Goal: Task Accomplishment & Management: Use online tool/utility

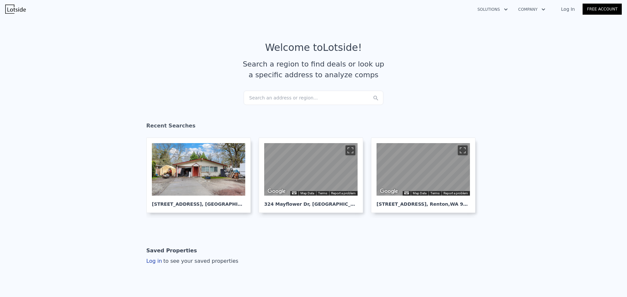
click at [294, 98] on div "Search an address or region..." at bounding box center [314, 98] width 140 height 14
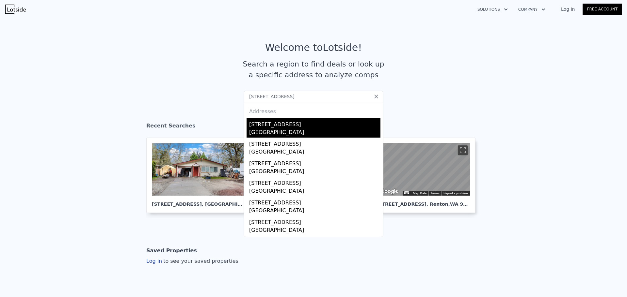
type input "[STREET_ADDRESS]"
click at [270, 127] on div "[STREET_ADDRESS]" at bounding box center [314, 123] width 131 height 10
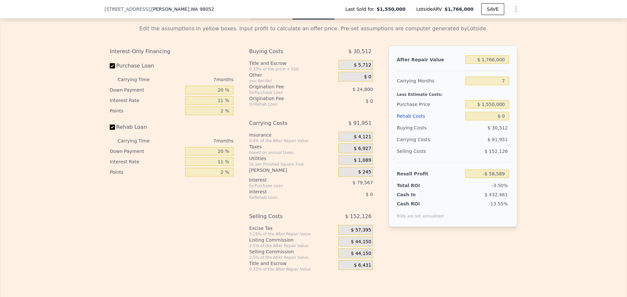
scroll to position [1042, 0]
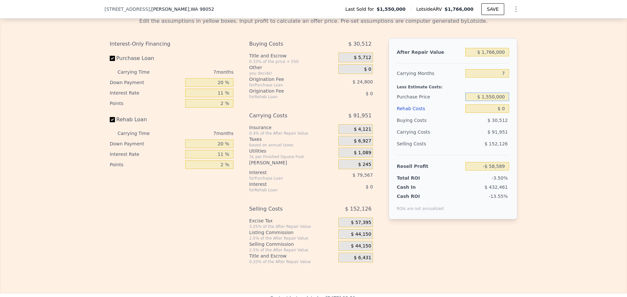
click at [488, 101] on input "$ 1,550,000" at bounding box center [487, 97] width 44 height 8
type input "$ 1,300,000"
click at [534, 97] on div "Edit the assumptions in yellow boxes. Input profit to calculate an offer price.…" at bounding box center [313, 138] width 626 height 253
type input "$ 209,082"
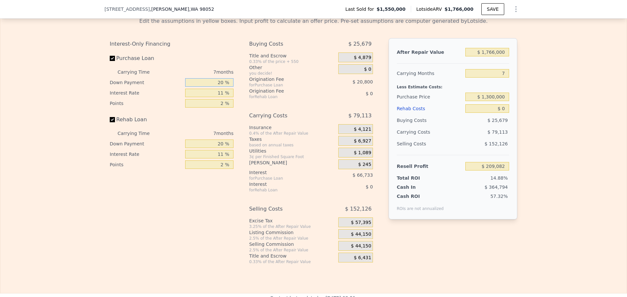
click at [220, 87] on input "20 %" at bounding box center [209, 82] width 48 height 8
type input "10 %"
type input "$ 198,138"
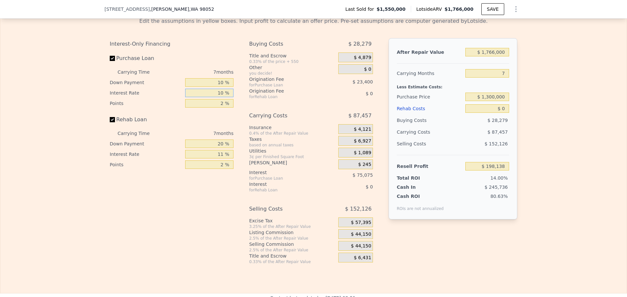
type input "10 %"
type input "$ 204,963"
type input "1 %"
type input "$ 216,663"
type input "10 %"
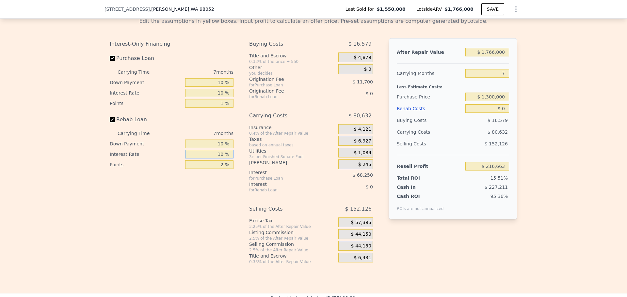
type input "10 %"
type input "1 %"
click at [363, 238] on span "$ 44,150" at bounding box center [361, 235] width 20 height 6
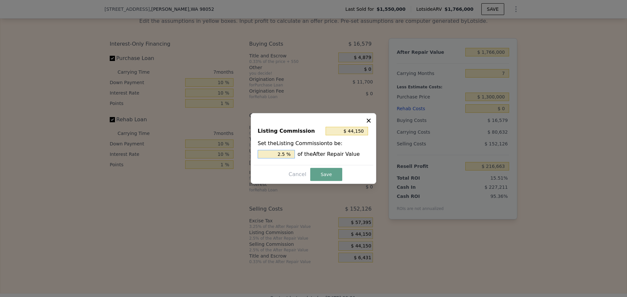
drag, startPoint x: 283, startPoint y: 154, endPoint x: 286, endPoint y: 154, distance: 3.3
click at [286, 154] on input "2.5 %" at bounding box center [276, 154] width 37 height 8
type input "$ 35,320"
type input "2 %"
click at [322, 174] on button "Save" at bounding box center [326, 174] width 32 height 13
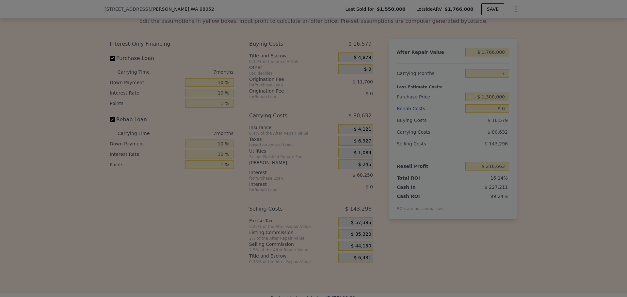
type input "$ 225,493"
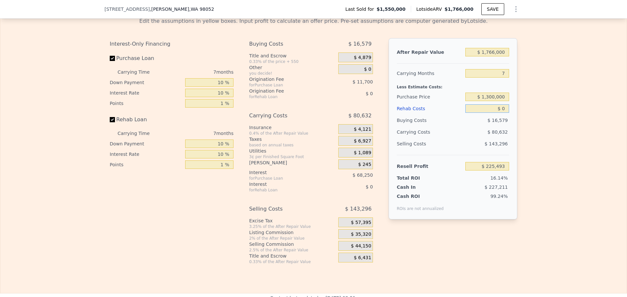
drag, startPoint x: 504, startPoint y: 118, endPoint x: 495, endPoint y: 119, distance: 9.5
click at [496, 113] on input "$ 0" at bounding box center [487, 108] width 44 height 8
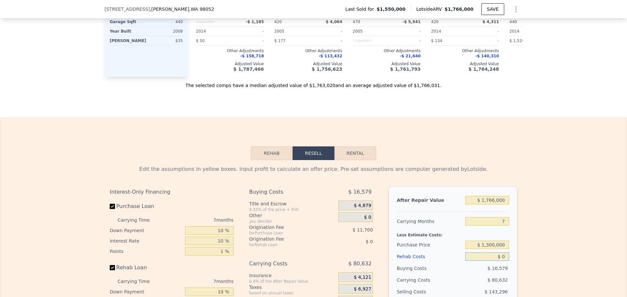
scroll to position [1010, 0]
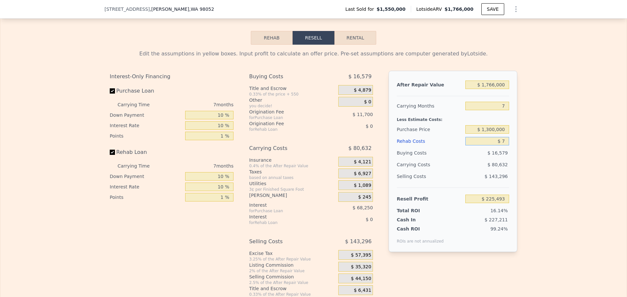
type input "$ 75"
type input "$ 225,410"
type input "$ 7,500"
type input "$ 224,694"
type input "$ 75,000"
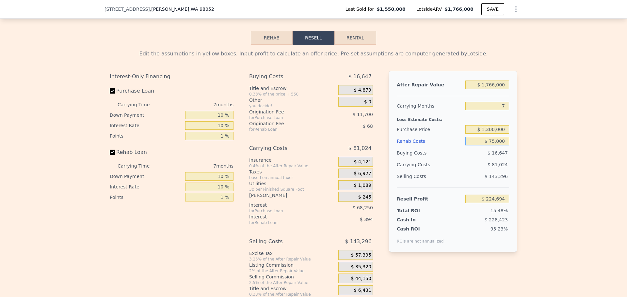
type input "$ 145,877"
type input "$ 75,000"
click at [553, 147] on div "Edit the assumptions in yellow boxes. Input profit to calculate an offer price.…" at bounding box center [313, 171] width 626 height 253
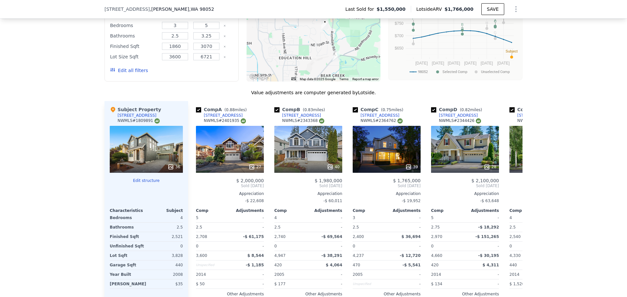
scroll to position [716, 0]
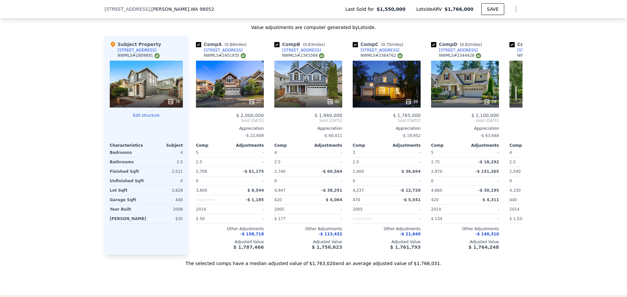
click at [169, 104] on icon at bounding box center [170, 102] width 4 height 4
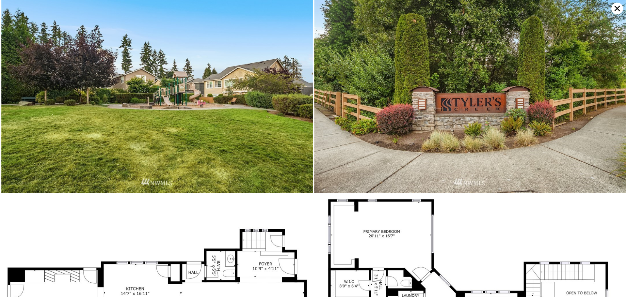
scroll to position [3444, 0]
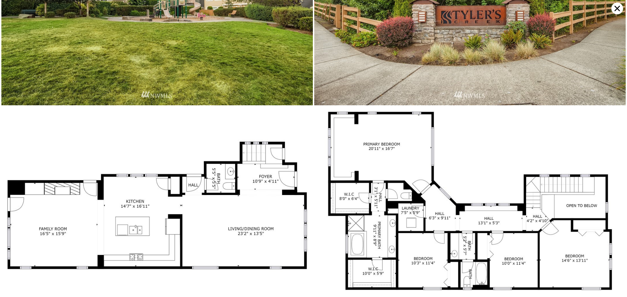
click at [616, 8] on icon at bounding box center [617, 9] width 12 height 12
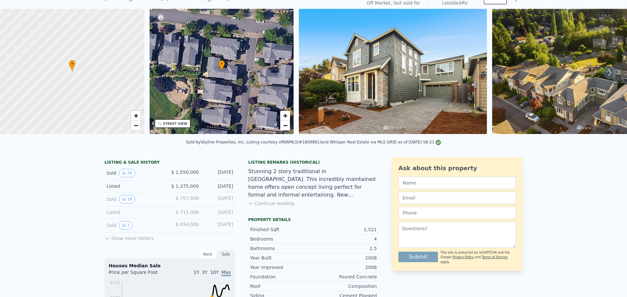
scroll to position [2, 0]
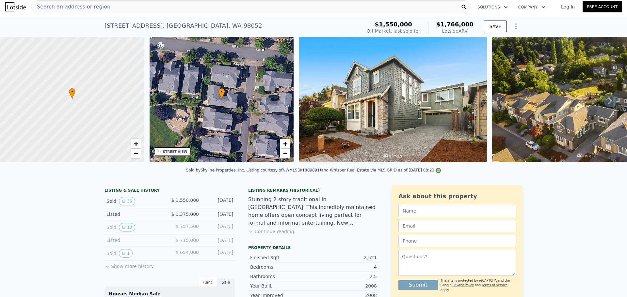
click at [59, 5] on span "Search an address or region" at bounding box center [71, 7] width 79 height 8
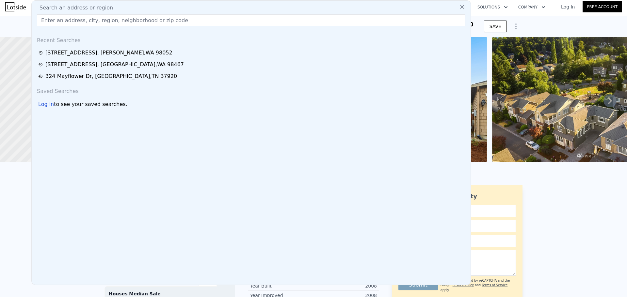
paste input "[STREET_ADDRESS]"
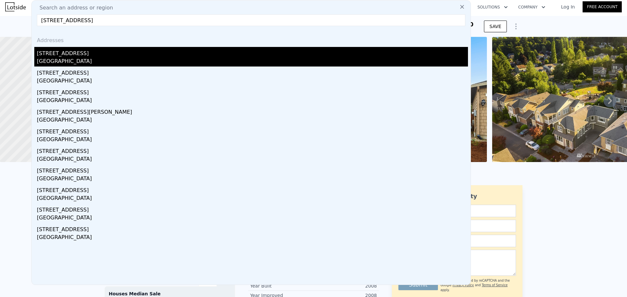
type input "[STREET_ADDRESS]"
click at [114, 59] on div "[GEOGRAPHIC_DATA]" at bounding box center [252, 61] width 431 height 9
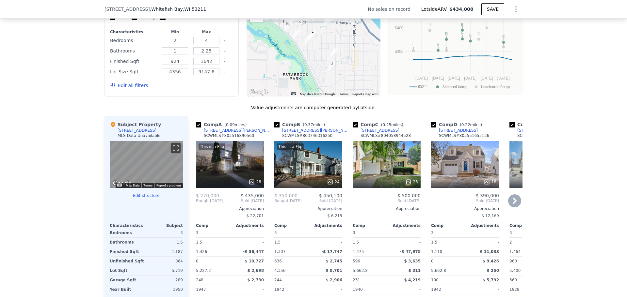
scroll to position [555, 0]
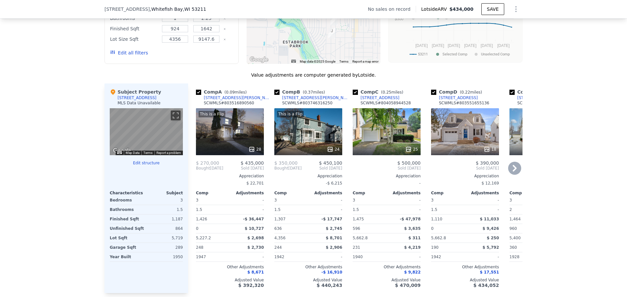
click at [250, 151] on icon at bounding box center [251, 149] width 4 height 4
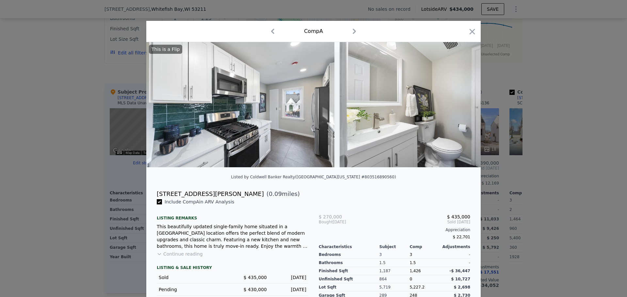
scroll to position [0, 2521]
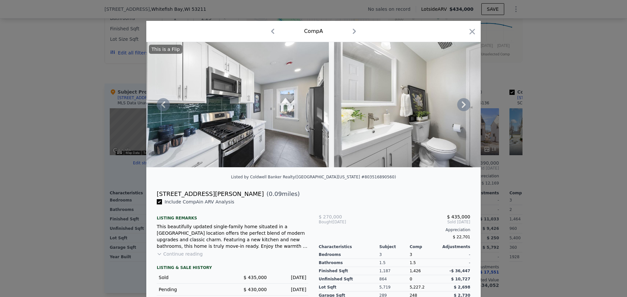
click at [462, 105] on icon at bounding box center [463, 104] width 13 height 13
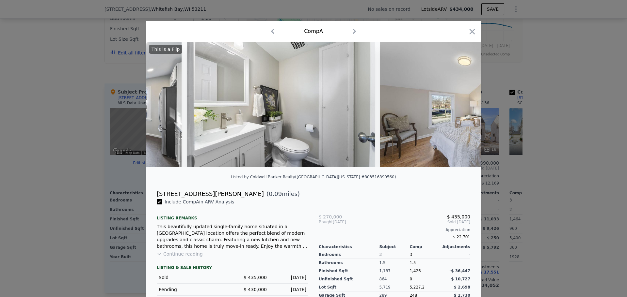
scroll to position [0, 2677]
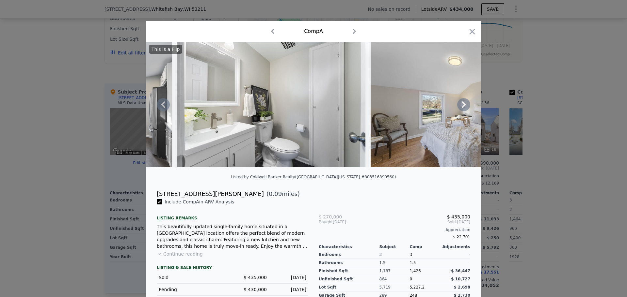
click at [460, 100] on img at bounding box center [465, 104] width 188 height 125
click at [460, 101] on img at bounding box center [465, 104] width 188 height 125
click at [462, 104] on icon at bounding box center [464, 105] width 4 height 7
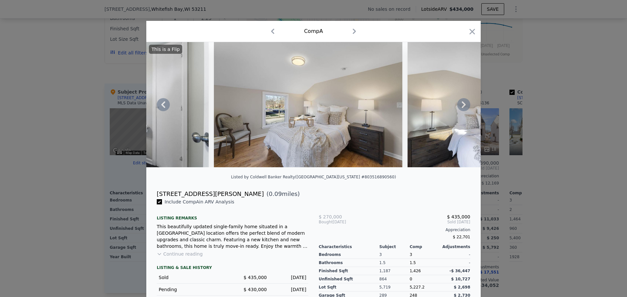
click at [462, 105] on icon at bounding box center [464, 105] width 4 height 7
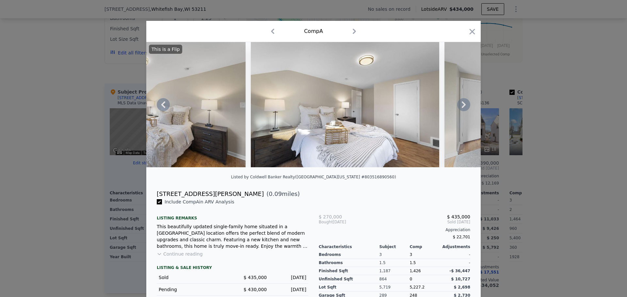
click at [462, 105] on icon at bounding box center [464, 105] width 4 height 7
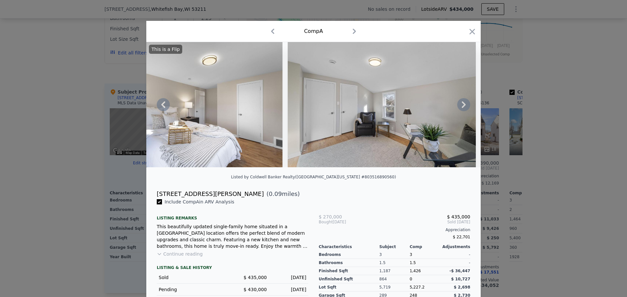
click at [462, 105] on icon at bounding box center [464, 105] width 4 height 7
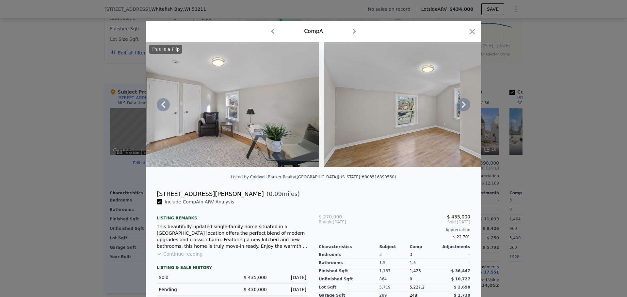
click at [462, 105] on icon at bounding box center [464, 105] width 4 height 7
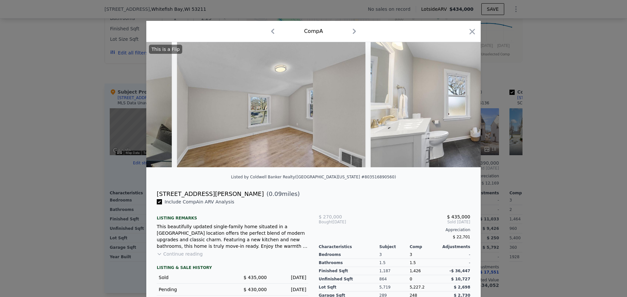
scroll to position [0, 3461]
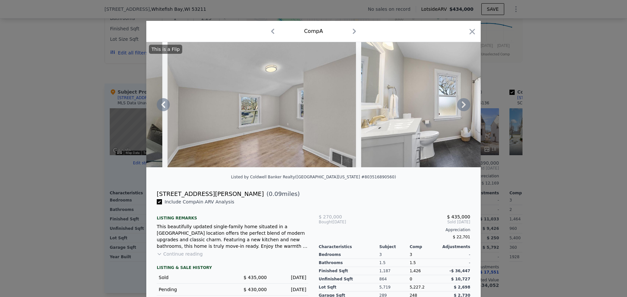
click at [462, 105] on icon at bounding box center [464, 105] width 4 height 7
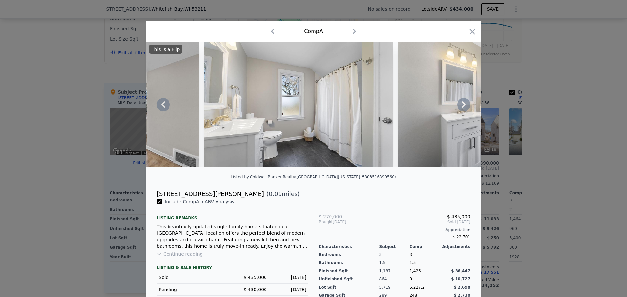
click at [462, 105] on icon at bounding box center [464, 105] width 4 height 7
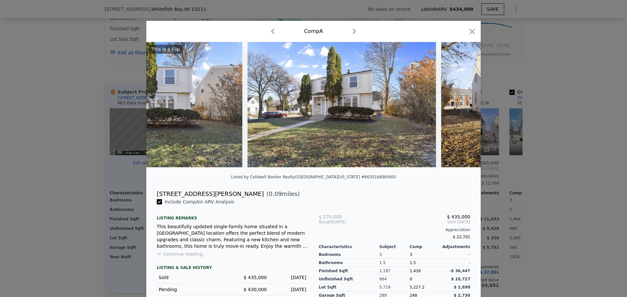
scroll to position [0, 4375]
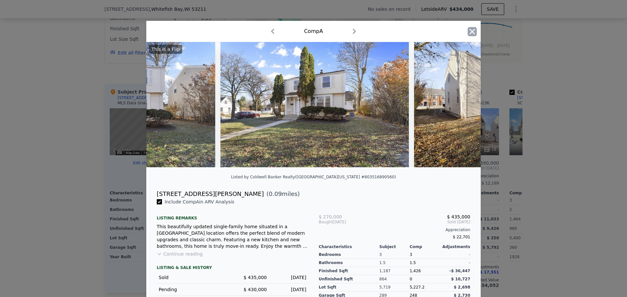
click at [469, 31] on icon "button" at bounding box center [472, 32] width 6 height 6
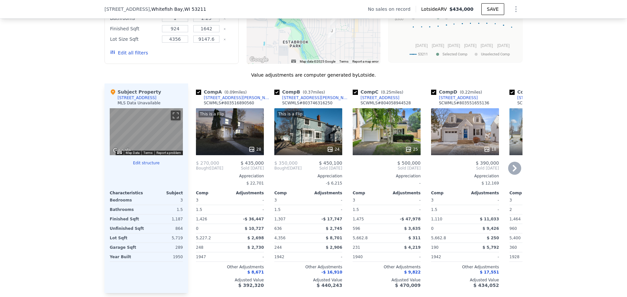
click at [330, 153] on icon at bounding box center [330, 149] width 7 height 7
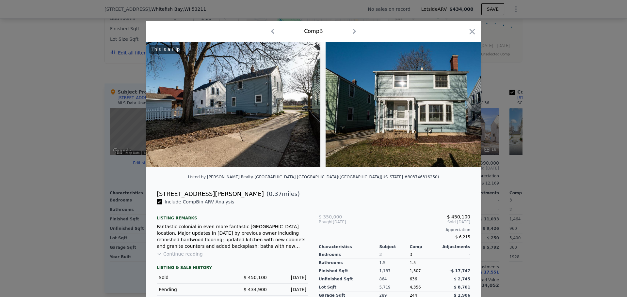
scroll to position [0, 4303]
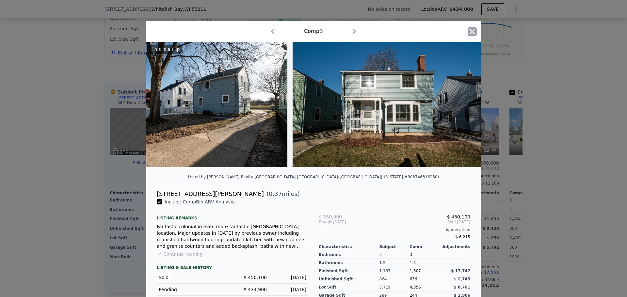
click at [468, 32] on icon "button" at bounding box center [472, 31] width 9 height 9
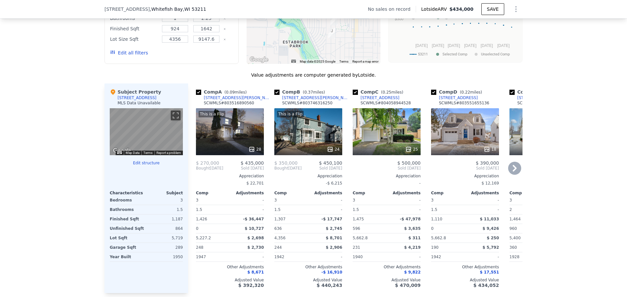
click at [485, 153] on icon at bounding box center [487, 149] width 7 height 7
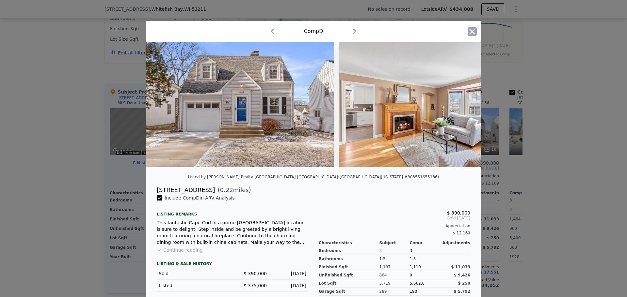
click at [469, 32] on icon "button" at bounding box center [472, 32] width 6 height 6
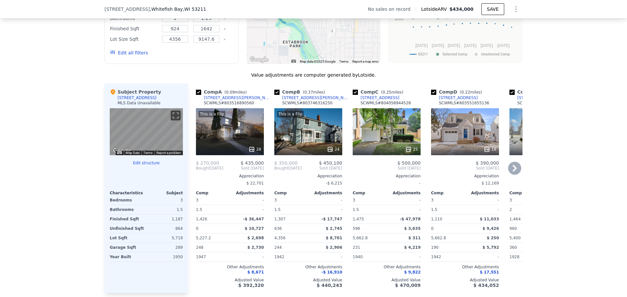
click at [486, 151] on icon at bounding box center [486, 149] width 4 height 4
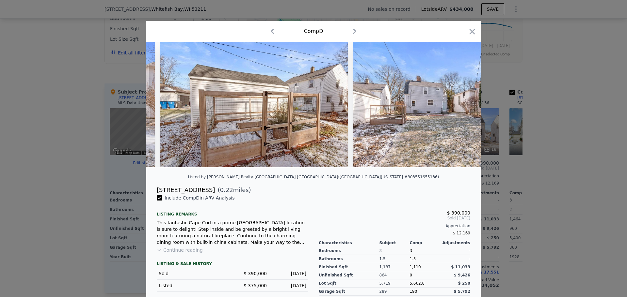
scroll to position [0, 3098]
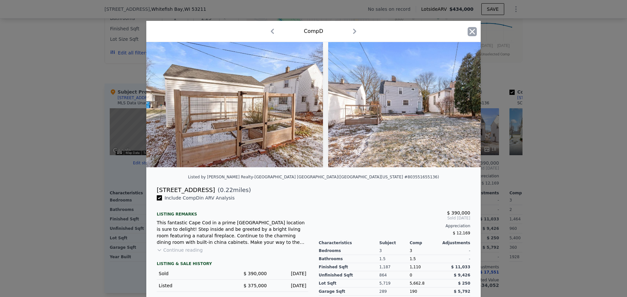
click at [468, 31] on icon "button" at bounding box center [472, 31] width 9 height 9
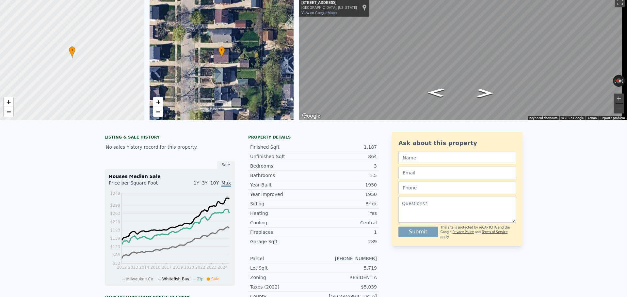
scroll to position [2, 0]
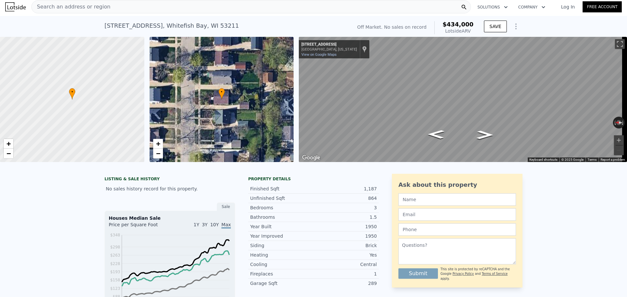
click at [88, 3] on span "Search an address or region" at bounding box center [71, 7] width 79 height 8
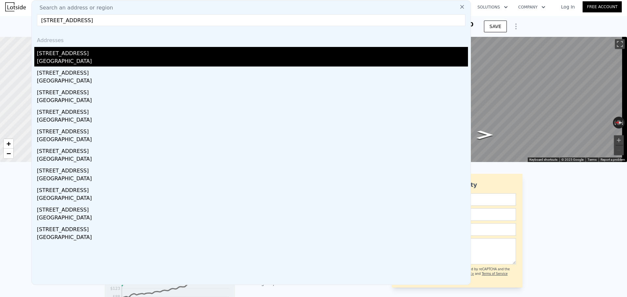
type input "[STREET_ADDRESS]"
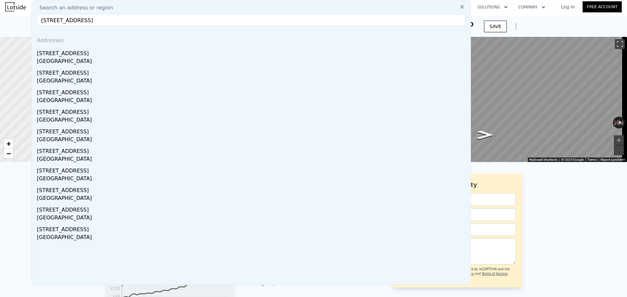
click at [95, 54] on div "[STREET_ADDRESS]" at bounding box center [252, 52] width 431 height 10
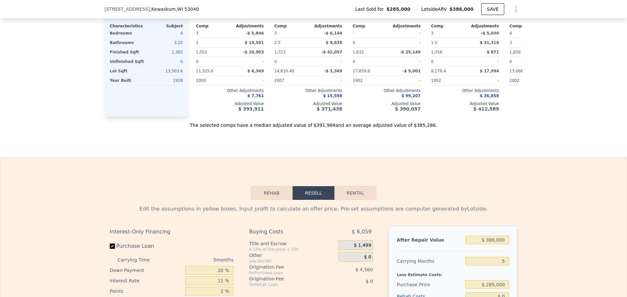
scroll to position [914, 0]
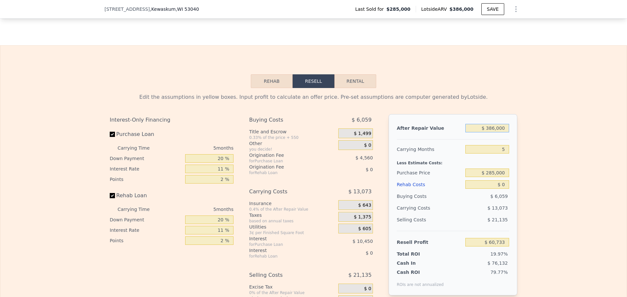
click at [493, 133] on input "$ 386,000" at bounding box center [487, 128] width 44 height 8
type input "$ 380,000"
type input "$ 55,063"
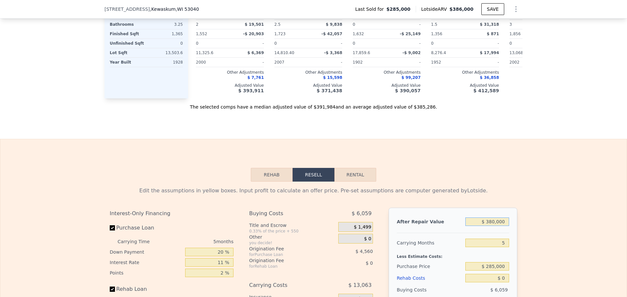
scroll to position [947, 0]
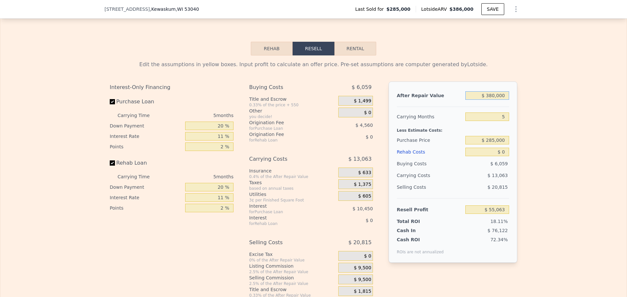
type input "$ 380,000"
drag, startPoint x: 502, startPoint y: 161, endPoint x: 498, endPoint y: 161, distance: 4.9
click at [498, 156] on input "$ 0" at bounding box center [487, 152] width 44 height 8
type input "$ 50"
type input "$ 55,012"
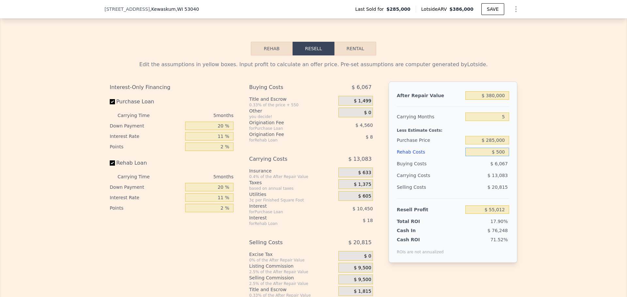
type input "$ 5,000"
type input "$ 54,535"
type input "$ 50,000"
type input "$ 2,428"
type input "$ 5,000"
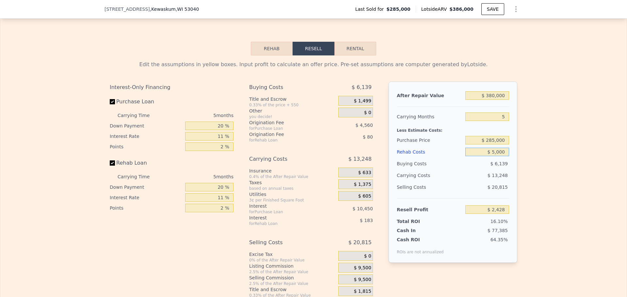
type input "$ 49,798"
type input "$ 0"
type input "$ 55,063"
type input "$ 25"
type input "$ 55,038"
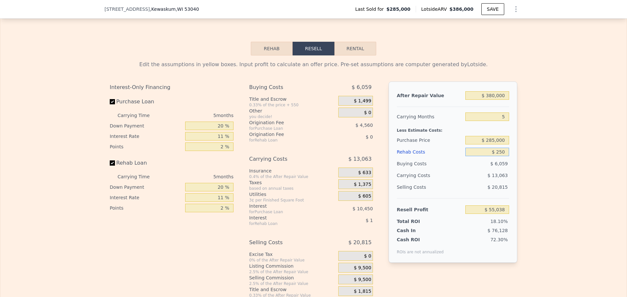
type input "$ 2,500"
type input "$ 54,799"
type input "$ 25,000"
type input "$ 28,748"
type input "$ 25,000"
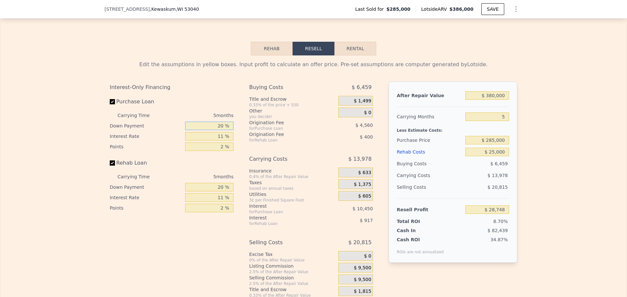
click at [218, 130] on input "20 %" at bounding box center [209, 126] width 48 height 8
type input "10 %"
type input "$ 26,873"
type input "10 %"
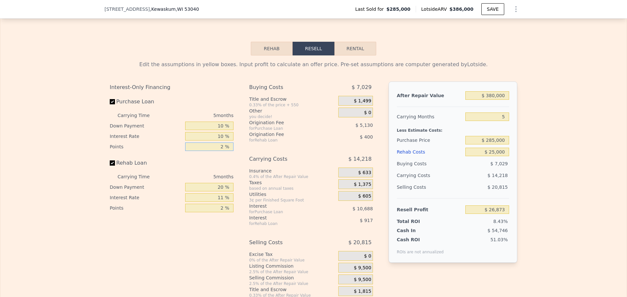
type input "$ 27,938"
type input "1 %"
type input "$ 30,503"
type input "1 %"
type input "10 %"
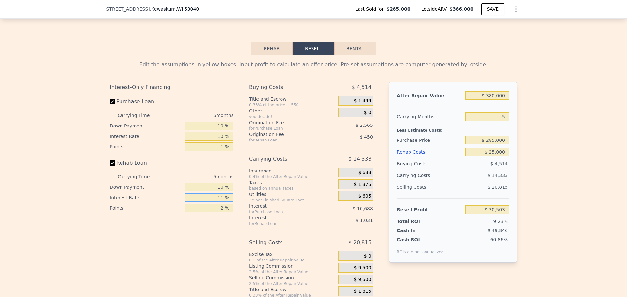
type input "$ 30,338"
type input "10 %"
type input "$ 30,428"
type input "1 %"
type input "$ 30,653"
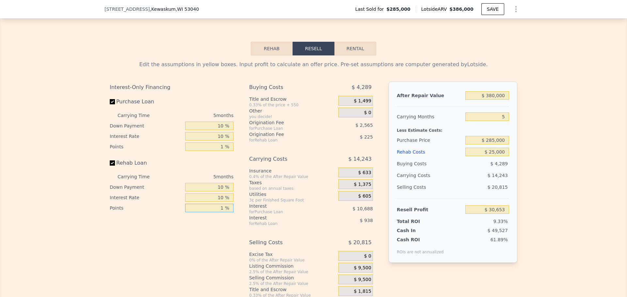
type input "1 %"
click at [365, 271] on span "$ 9,500" at bounding box center [362, 268] width 17 height 6
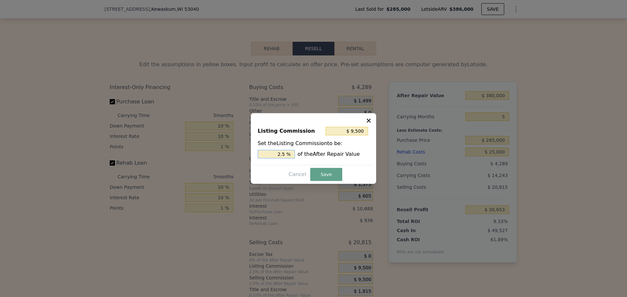
click at [288, 153] on input "2.5 %" at bounding box center [276, 154] width 37 height 8
type input "$ 7,600"
type input "2 %"
click at [321, 177] on button "Save" at bounding box center [326, 174] width 32 height 13
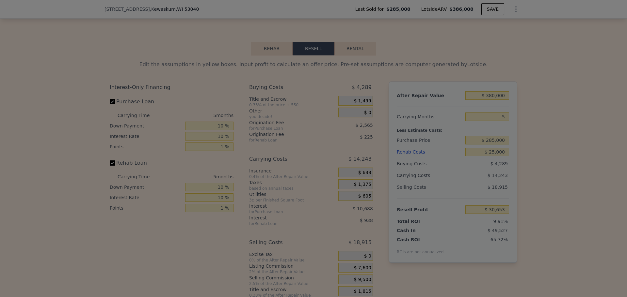
type input "$ 32,553"
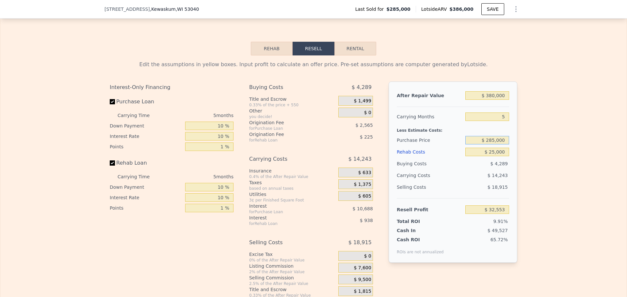
click at [492, 145] on input "$ 285,000" at bounding box center [487, 140] width 44 height 8
type input "$ 255,000"
click at [535, 145] on div "Edit the assumptions in yellow boxes. Input profit to calculate an offer price.…" at bounding box center [313, 177] width 626 height 243
type input "$ 64,048"
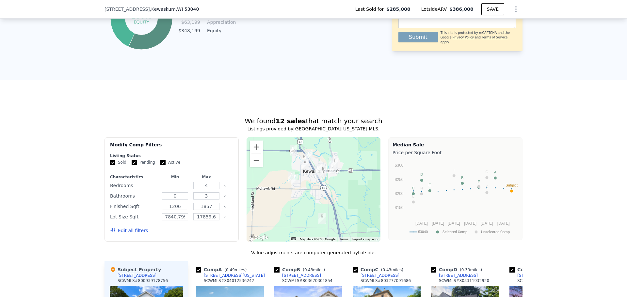
type input "$ 386,000"
type input "$ 0"
type input "$ 60,733"
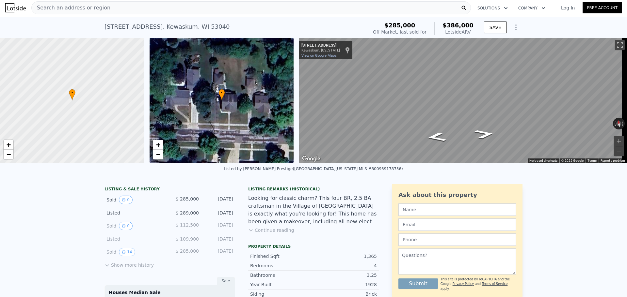
scroll to position [0, 0]
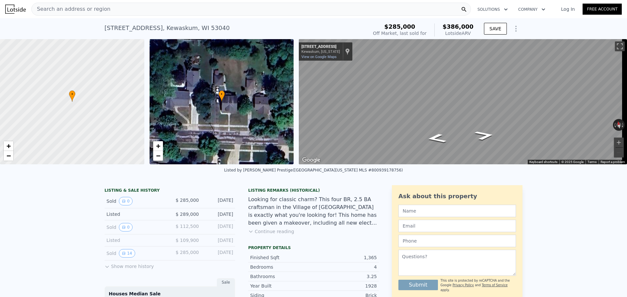
click at [77, 9] on span "Search an address or region" at bounding box center [71, 9] width 79 height 8
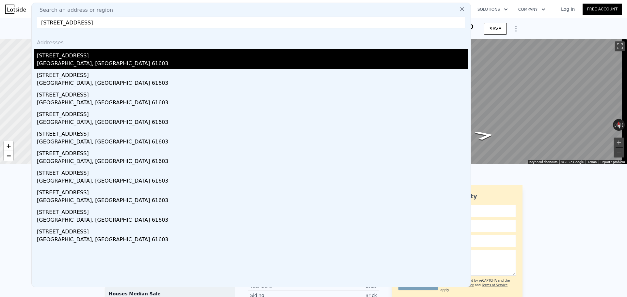
type input "[STREET_ADDRESS]"
click at [88, 54] on div "[STREET_ADDRESS]" at bounding box center [252, 54] width 431 height 10
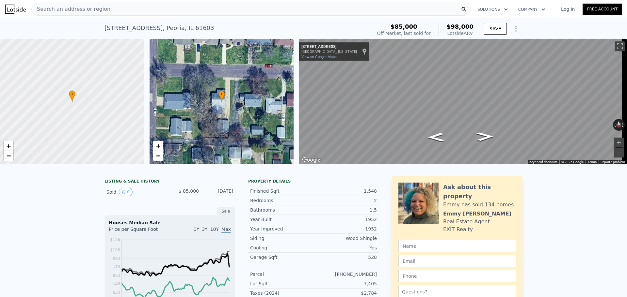
click at [86, 11] on span "Search an address or region" at bounding box center [71, 9] width 79 height 8
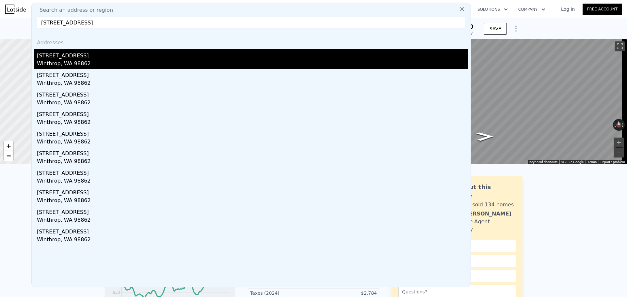
type input "[STREET_ADDRESS]"
click at [80, 56] on div "[STREET_ADDRESS]" at bounding box center [252, 54] width 431 height 10
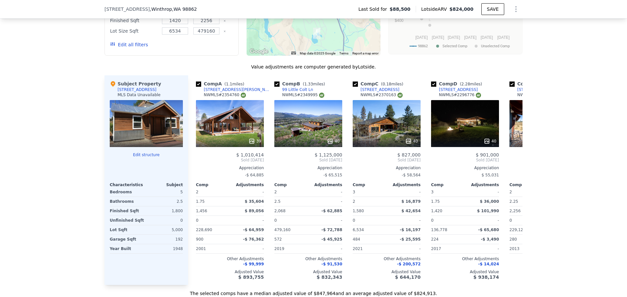
scroll to position [618, 0]
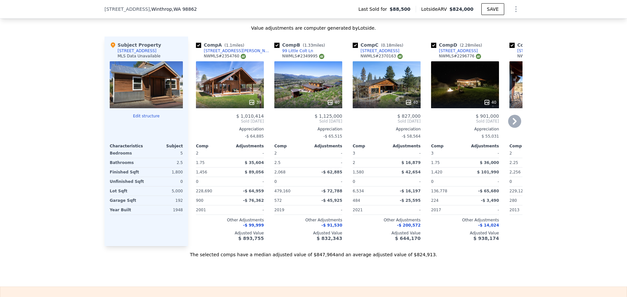
click at [406, 105] on icon at bounding box center [408, 102] width 7 height 7
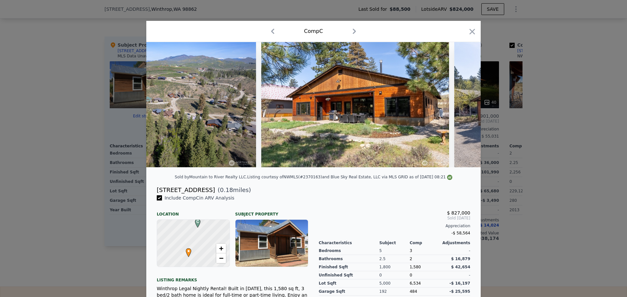
scroll to position [0, 7106]
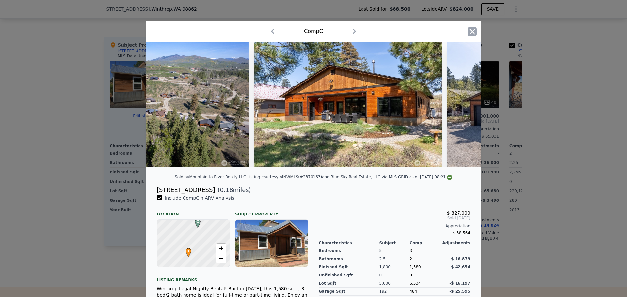
click at [468, 34] on icon "button" at bounding box center [472, 31] width 9 height 9
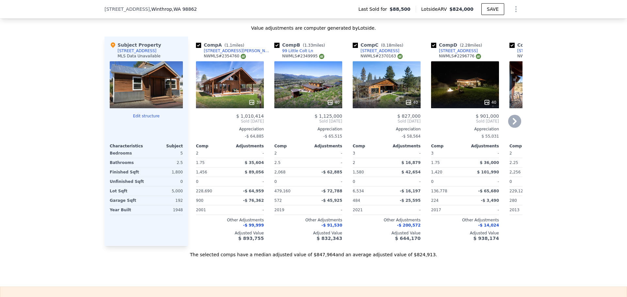
click at [509, 125] on icon at bounding box center [514, 121] width 13 height 13
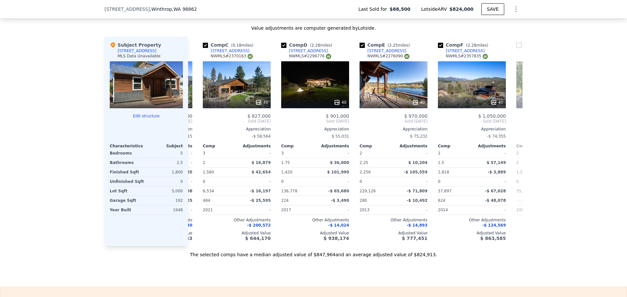
scroll to position [0, 157]
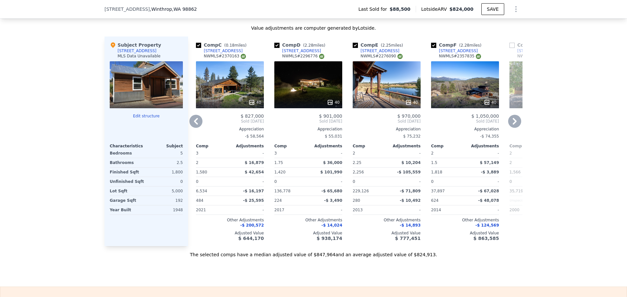
click at [512, 126] on icon at bounding box center [514, 121] width 13 height 13
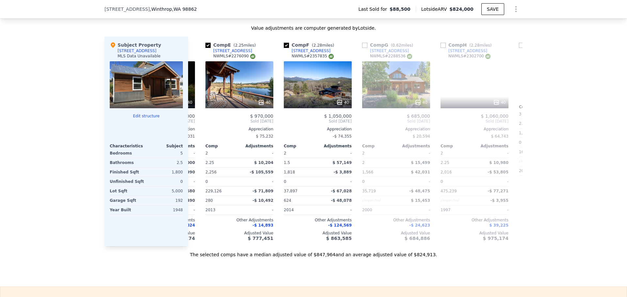
scroll to position [0, 313]
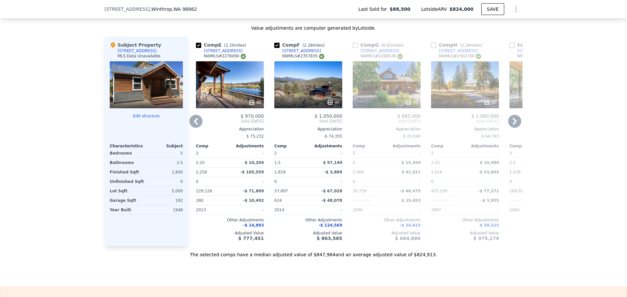
click at [513, 125] on icon at bounding box center [515, 121] width 4 height 7
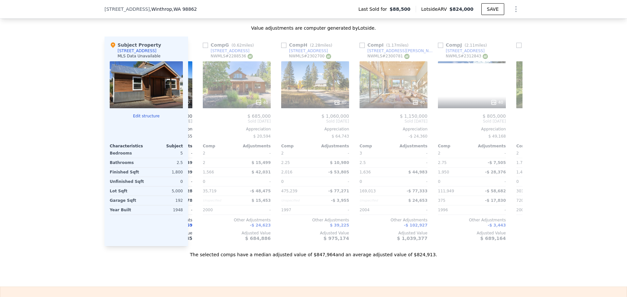
scroll to position [0, 470]
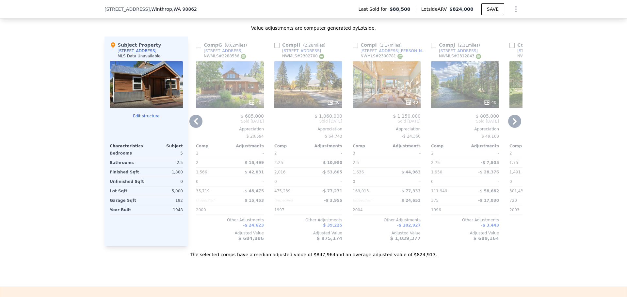
click at [513, 124] on icon at bounding box center [515, 121] width 4 height 7
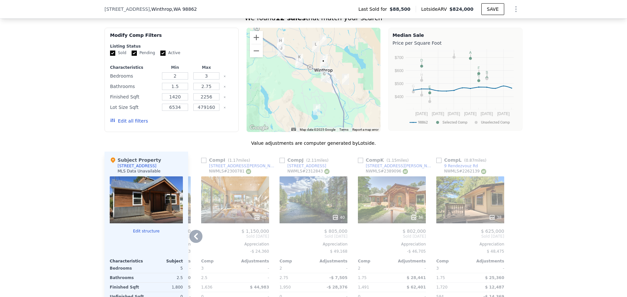
scroll to position [487, 0]
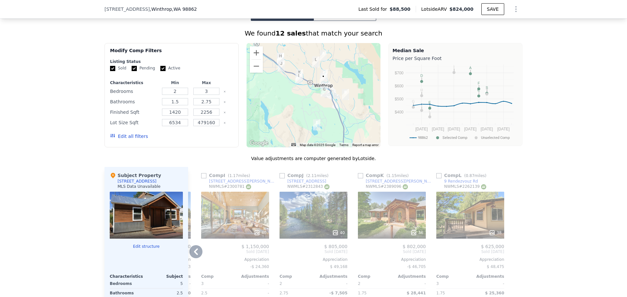
click at [189, 257] on icon at bounding box center [195, 252] width 13 height 13
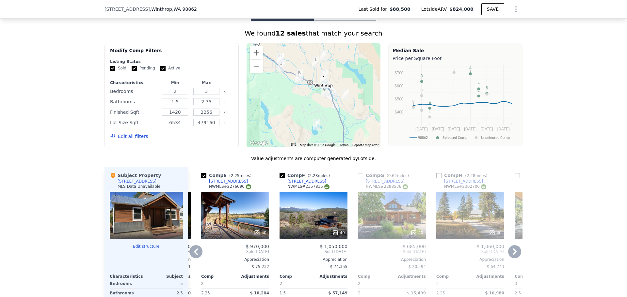
click at [194, 255] on icon at bounding box center [196, 252] width 4 height 7
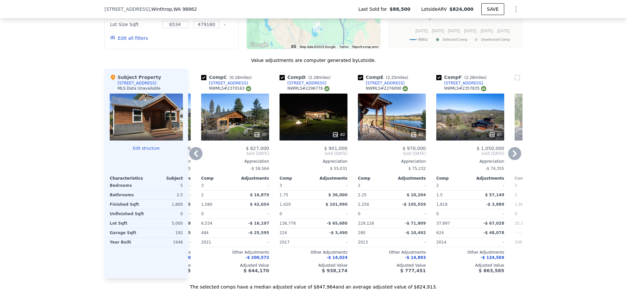
scroll to position [585, 0]
click at [256, 137] on icon at bounding box center [257, 135] width 4 height 4
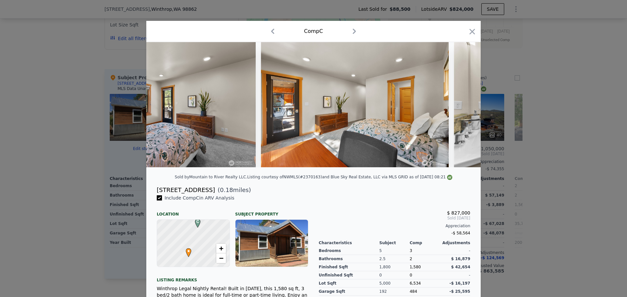
scroll to position [0, 5754]
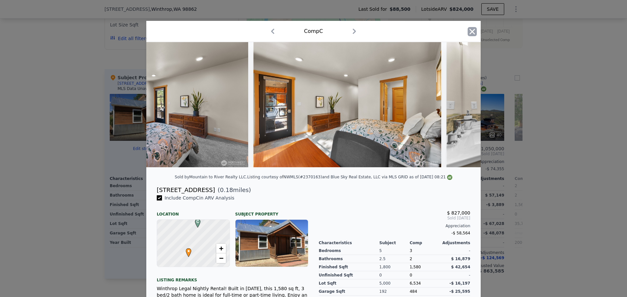
click at [468, 32] on icon "button" at bounding box center [472, 31] width 9 height 9
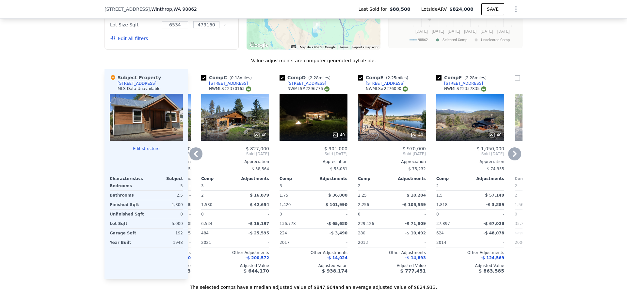
click at [511, 155] on icon at bounding box center [514, 154] width 13 height 13
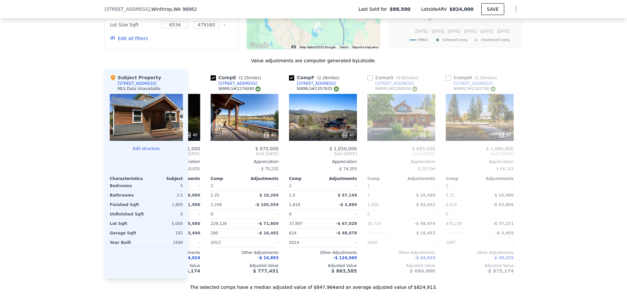
scroll to position [0, 308]
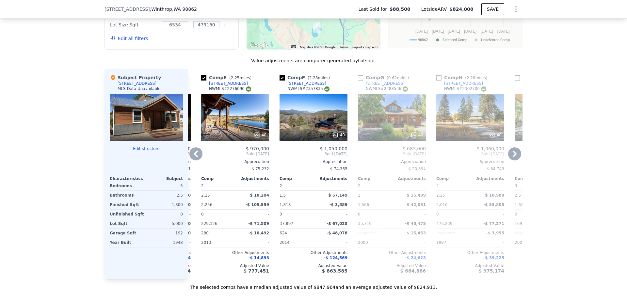
click at [510, 160] on icon at bounding box center [514, 154] width 13 height 13
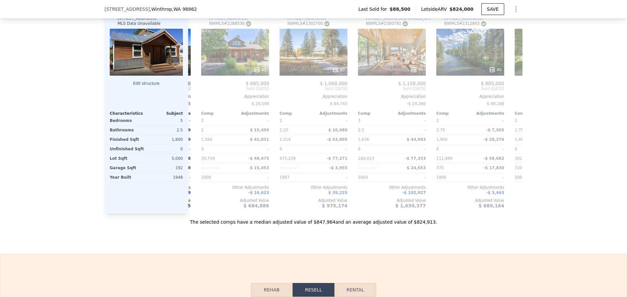
scroll to position [912, 0]
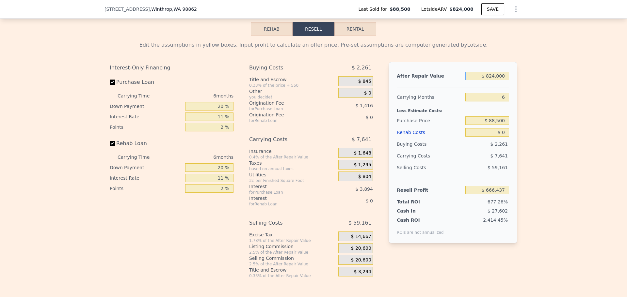
click at [491, 80] on input "$ 824,000" at bounding box center [487, 76] width 44 height 8
type input "$ 6"
type input "-$ 97,298"
type input "$ 65"
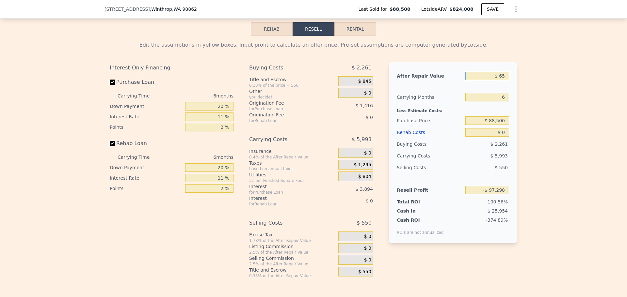
type input "-$ 97,244"
type input "$ 650"
type input "-$ 96,701"
type input "$ 6,500"
type input "-$ 91,281"
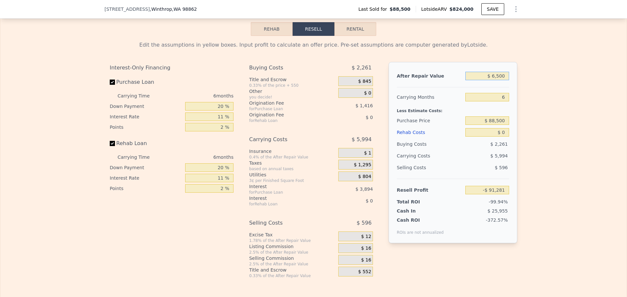
type input "$ 65,000"
type input "-$ 37,057"
type input "$ 650,000"
type input "$ 505,161"
type input "$ 650,000"
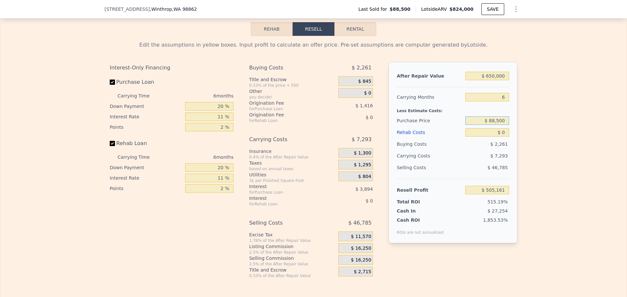
click at [496, 125] on input "$ 88,500" at bounding box center [487, 121] width 44 height 8
type input "$ 450,000"
drag, startPoint x: 556, startPoint y: 84, endPoint x: 539, endPoint y: 67, distance: 24.0
click at [556, 84] on div "Edit the assumptions in yellow boxes. Input profit to calculate an offer price.…" at bounding box center [313, 157] width 626 height 243
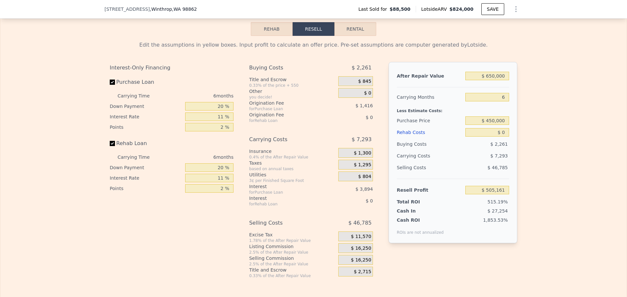
type input "$ 120,767"
click at [219, 111] on input "20 %" at bounding box center [209, 106] width 48 height 8
type input "10 %"
type input "$ 114,353"
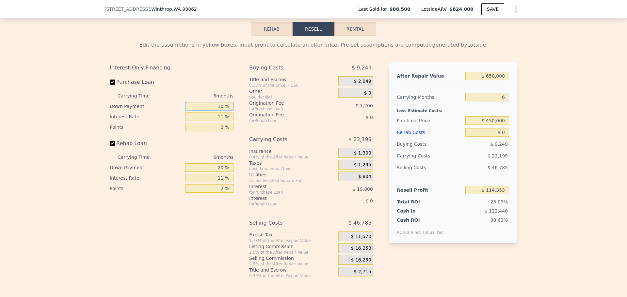
type input "10 %"
type input "$ 117,389"
type input "10 %"
type input "$ 119,417"
type input "10 %"
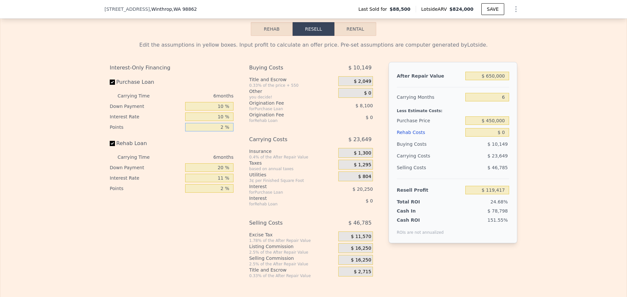
type input "1 %"
type input "$ 123,467"
type input "1 %"
type input "10 %"
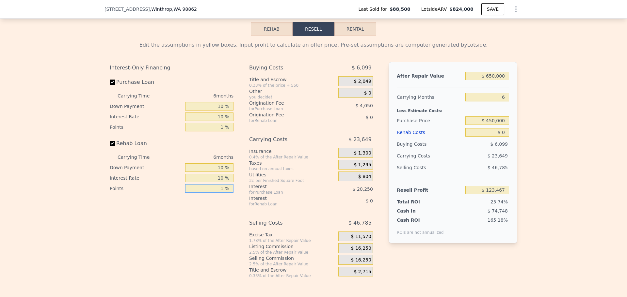
type input "1 %"
click at [359, 252] on span "$ 16,250" at bounding box center [361, 249] width 20 height 6
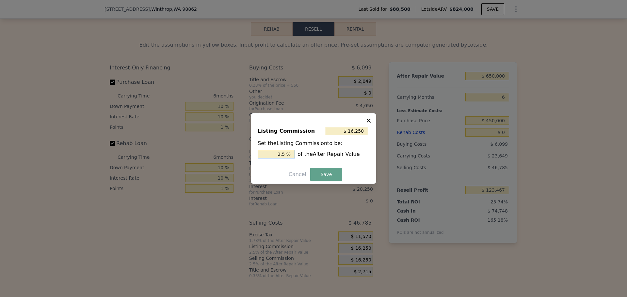
click at [285, 154] on input "2.5 %" at bounding box center [276, 154] width 37 height 8
type input "$ 13,000"
type input "2 %"
click at [314, 172] on button "Save" at bounding box center [326, 174] width 32 height 13
type input "$ 126,717"
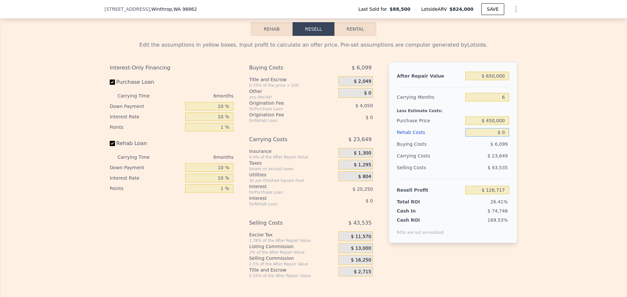
click at [506, 137] on input "$ 0" at bounding box center [487, 132] width 44 height 8
type input "$ 4"
type input "$ 126,713"
type input "$ 40"
type input "$ 126,677"
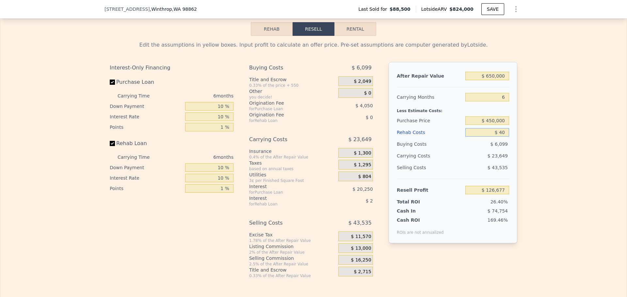
type input "$ 400"
type input "$ 126,295"
type input "$ 4,000"
type input "$ 122,501"
type input "$ 40,000"
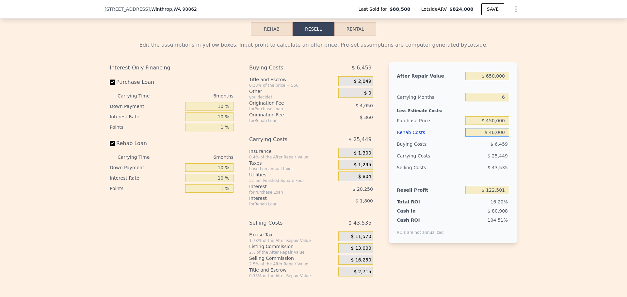
type input "$ 84,557"
type input "$ 40,000"
click at [532, 135] on div "Edit the assumptions in yellow boxes. Input profit to calculate an offer price.…" at bounding box center [313, 157] width 626 height 243
drag, startPoint x: 490, startPoint y: 130, endPoint x: 493, endPoint y: 129, distance: 3.7
click at [493, 125] on input "$ 450,000" at bounding box center [487, 121] width 44 height 8
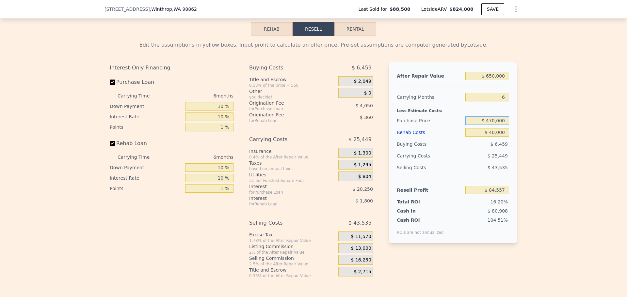
type input "$ 470,000"
click at [568, 120] on div "Edit the assumptions in yellow boxes. Input profit to calculate an offer price.…" at bounding box center [313, 157] width 626 height 243
type input "$ 63,411"
drag, startPoint x: 490, startPoint y: 130, endPoint x: 494, endPoint y: 129, distance: 4.3
click at [494, 125] on input "$ 470,000" at bounding box center [487, 121] width 44 height 8
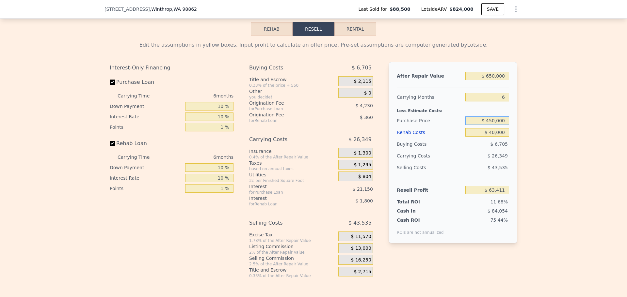
type input "$ 450,000"
click at [559, 124] on div "Edit the assumptions in yellow boxes. Input profit to calculate an offer price.…" at bounding box center [313, 157] width 626 height 243
type input "$ 84,557"
drag, startPoint x: 486, startPoint y: 85, endPoint x: 492, endPoint y: 84, distance: 5.9
click at [492, 80] on input "$ 650,000" at bounding box center [487, 76] width 44 height 8
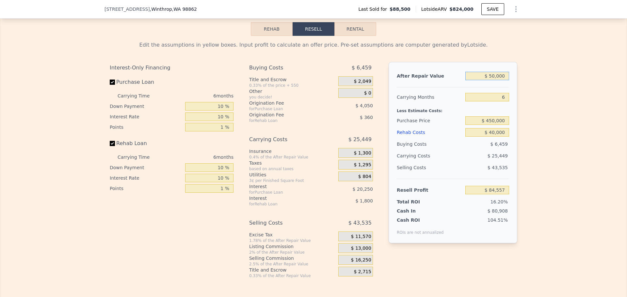
type input "$ 510,000"
type input "-$ 45,904"
type input "$ 510,000"
click at [555, 124] on div "Edit the assumptions in yellow boxes. Input profit to calculate an offer price.…" at bounding box center [313, 157] width 626 height 243
click at [497, 137] on input "$ 40,000" at bounding box center [487, 132] width 44 height 8
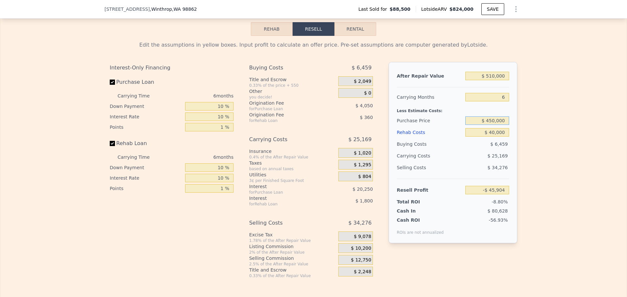
drag, startPoint x: 486, startPoint y: 130, endPoint x: 491, endPoint y: 130, distance: 4.6
click at [491, 125] on input "$ 450,000" at bounding box center [487, 121] width 44 height 8
type input "$ 380,000"
click at [562, 151] on div "Edit the assumptions in yellow boxes. Input profit to calculate an offer price.…" at bounding box center [313, 157] width 626 height 243
type input "$ 28,110"
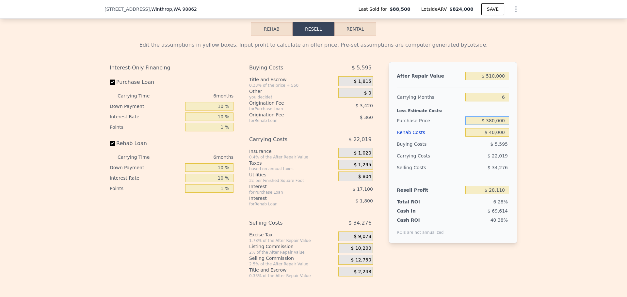
drag, startPoint x: 488, startPoint y: 131, endPoint x: 492, endPoint y: 130, distance: 3.6
click at [492, 125] on input "$ 380,000" at bounding box center [487, 121] width 44 height 8
type input "$ 350,000"
click at [538, 123] on div "Edit the assumptions in yellow boxes. Input profit to calculate an offer price.…" at bounding box center [313, 157] width 626 height 243
type input "$ 59,829"
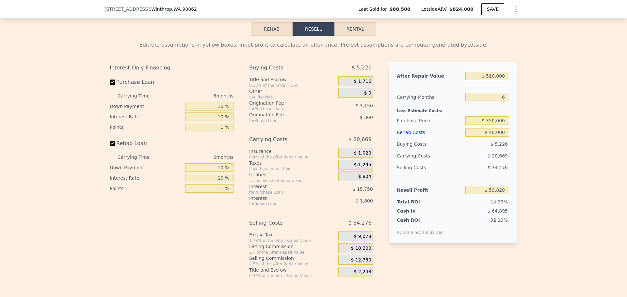
type input "$ 824,000"
type input "$ 0"
type input "$ 666,437"
click at [487, 125] on input "$ 350,000" at bounding box center [487, 121] width 44 height 8
type input "$ 450,000"
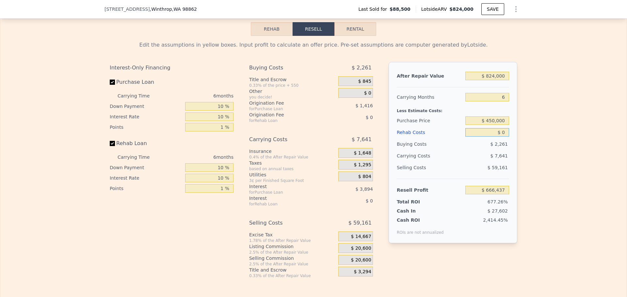
type input "$ 282,043"
click at [503, 137] on input "$ 0" at bounding box center [487, 132] width 44 height 8
click at [496, 80] on input "$ 824,000" at bounding box center [487, 76] width 44 height 8
type input "$ 6"
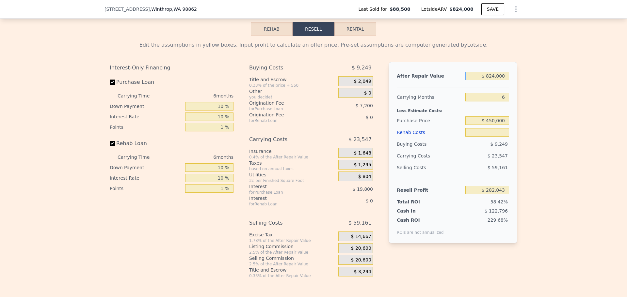
type input "$ 0"
type input "-$ 481,692"
type input "$ 62"
type input "-$ 481,641"
type input "$ 620"
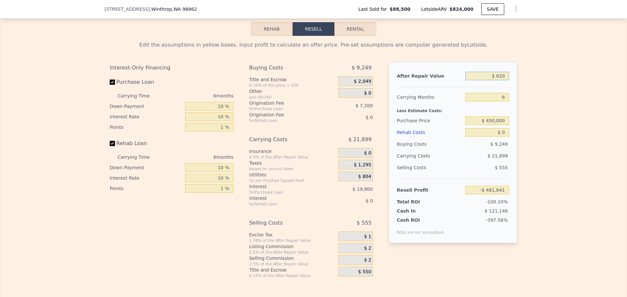
type input "-$ 481,124"
type input "$ 6,200"
type input "-$ 475,951"
type input "$ 62,000"
type input "-$ 424,232"
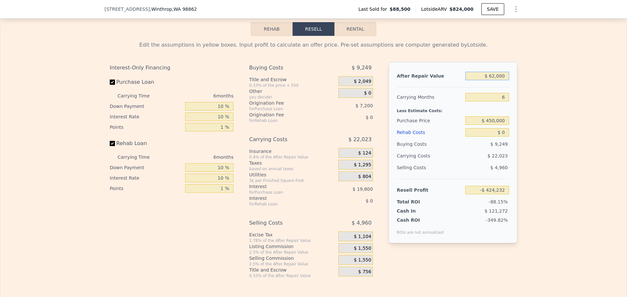
type input "$ 620,000"
type input "$ 92,961"
type input "$ 620,000"
click at [503, 137] on input "$ 0" at bounding box center [487, 132] width 44 height 8
type input "$ 40"
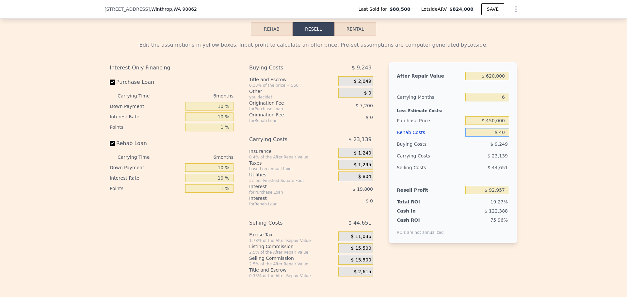
type input "$ 92,920"
type input "$ 400"
type input "$ 92,537"
type input "$ 40,000"
type input "$ 50,563"
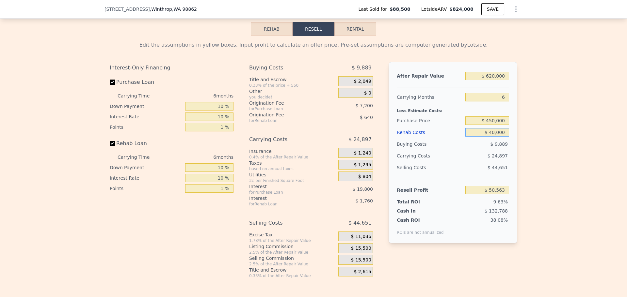
type input "$ 40,000"
click at [548, 131] on div "Edit the assumptions in yellow boxes. Input profit to calculate an offer price.…" at bounding box center [313, 157] width 626 height 243
click at [364, 252] on span "$ 15,500" at bounding box center [361, 249] width 20 height 6
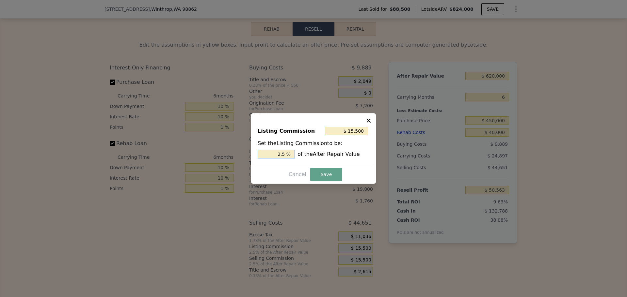
click at [285, 154] on input "2.5 %" at bounding box center [276, 154] width 37 height 8
type input "$ 12,400"
type input "2 %"
click at [330, 176] on button "Save" at bounding box center [326, 174] width 32 height 13
type input "$ 53,663"
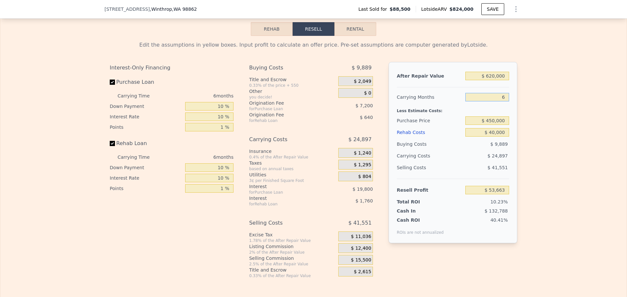
click at [500, 102] on input "6" at bounding box center [487, 97] width 44 height 8
type input "9"
type input "$ 41,215"
click at [568, 111] on div "Edit the assumptions in yellow boxes. Input profit to calculate an offer price.…" at bounding box center [313, 157] width 626 height 243
drag, startPoint x: 496, startPoint y: 109, endPoint x: 515, endPoint y: 115, distance: 20.5
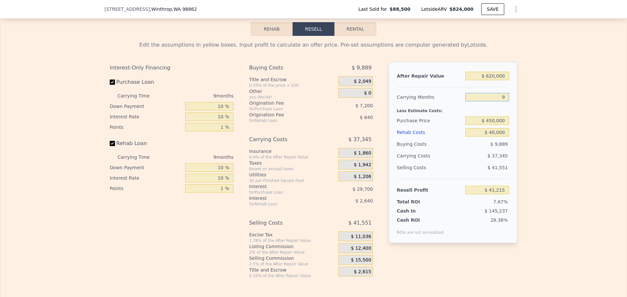
click at [515, 115] on div "Edit the assumptions in yellow boxes. Input profit to calculate an offer price.…" at bounding box center [313, 157] width 418 height 243
type input "15"
type input "$ 16,319"
type input "15"
click at [533, 114] on div "Edit the assumptions in yellow boxes. Input profit to calculate an offer price.…" at bounding box center [313, 157] width 626 height 243
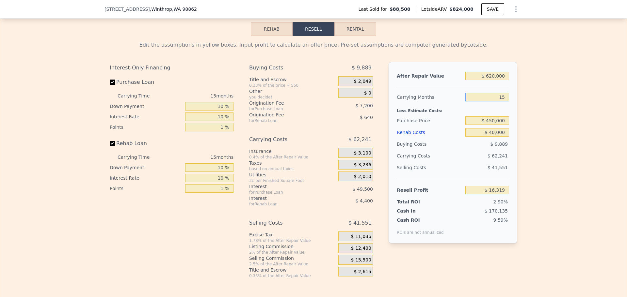
drag, startPoint x: 498, startPoint y: 107, endPoint x: 502, endPoint y: 107, distance: 4.6
click at [502, 102] on input "15" at bounding box center [487, 97] width 44 height 8
click at [516, 110] on div "Edit the assumptions in yellow boxes. Input profit to calculate an offer price.…" at bounding box center [313, 157] width 418 height 243
